Goal: Find contact information: Find contact information

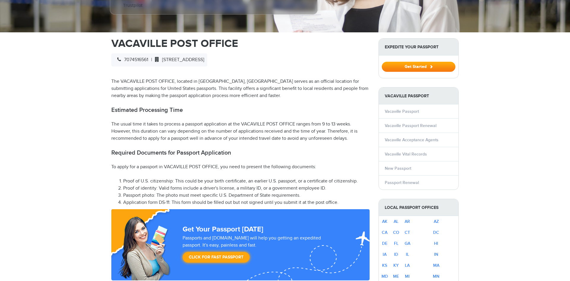
scroll to position [152, 0]
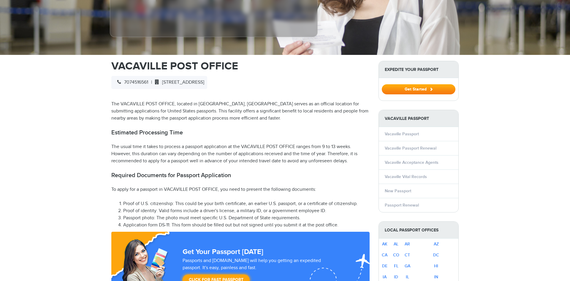
drag, startPoint x: 221, startPoint y: 50, endPoint x: 210, endPoint y: 64, distance: 17.2
click at [183, 80] on span "[STREET_ADDRESS]" at bounding box center [178, 83] width 52 height 6
drag, startPoint x: 170, startPoint y: 73, endPoint x: 221, endPoint y: 72, distance: 51.4
click at [204, 80] on span "[STREET_ADDRESS]" at bounding box center [178, 83] width 52 height 6
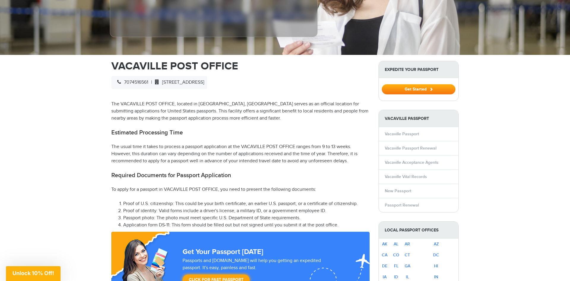
click at [204, 80] on span "[STREET_ADDRESS]" at bounding box center [178, 83] width 52 height 6
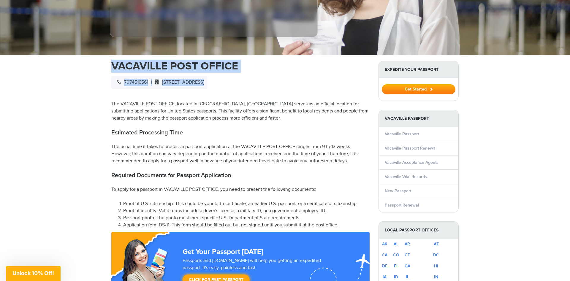
click at [204, 80] on span "[STREET_ADDRESS]" at bounding box center [178, 83] width 52 height 6
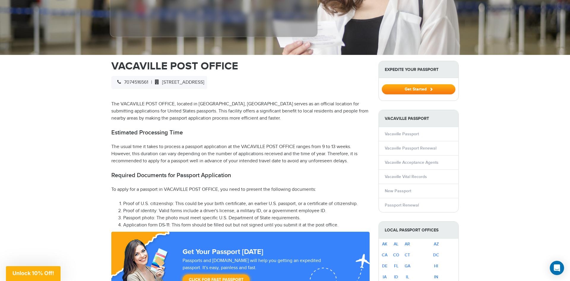
drag, startPoint x: 250, startPoint y: 71, endPoint x: 165, endPoint y: 79, distance: 84.7
click at [165, 79] on div "7074516561 | [STREET_ADDRESS]" at bounding box center [159, 82] width 96 height 13
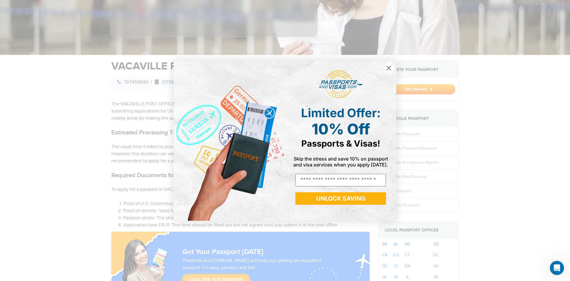
scroll to position [0, 0]
click at [384, 71] on icon "Close dialog" at bounding box center [389, 68] width 10 height 10
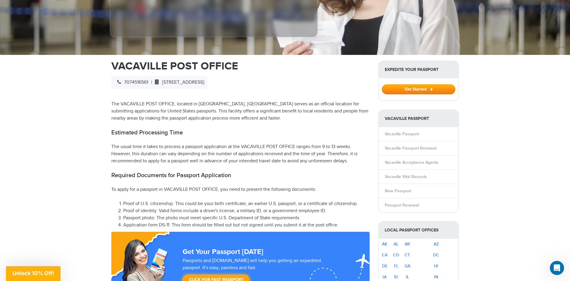
drag, startPoint x: 250, startPoint y: 74, endPoint x: 167, endPoint y: 74, distance: 83.2
click at [167, 80] on span "[STREET_ADDRESS]" at bounding box center [178, 83] width 52 height 6
copy span "[STREET_ADDRESS]"
